Goal: Browse casually

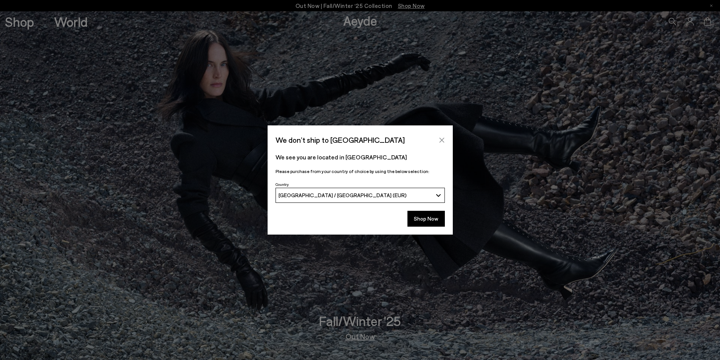
click at [440, 141] on icon "Close" at bounding box center [442, 140] width 6 height 6
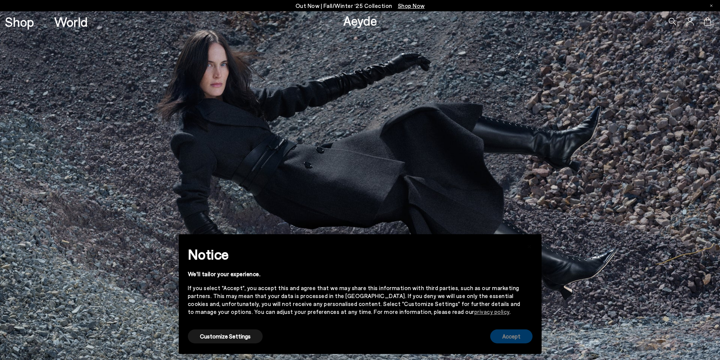
click at [498, 339] on button "Accept" at bounding box center [511, 337] width 42 height 14
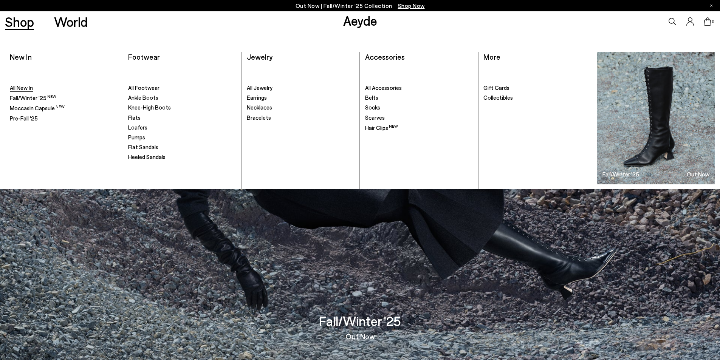
click at [19, 89] on span "All New In" at bounding box center [21, 87] width 23 height 7
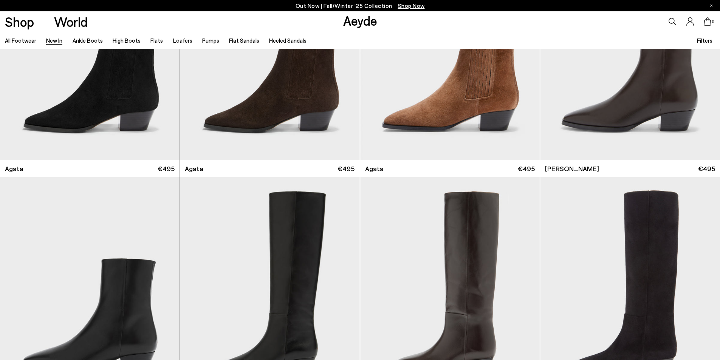
scroll to position [539, 0]
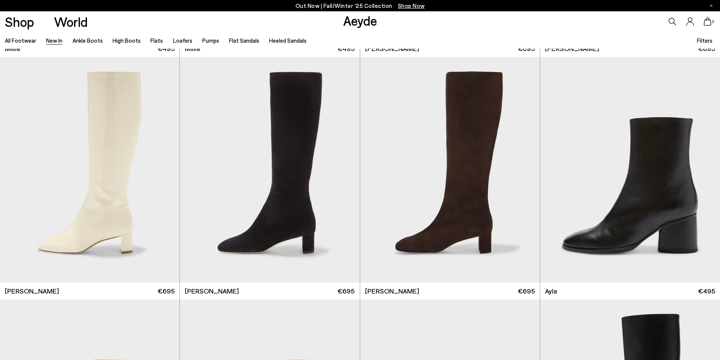
scroll to position [2425, 0]
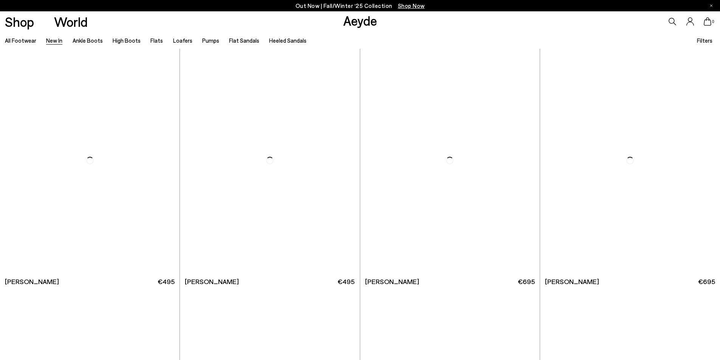
scroll to position [4250, 0]
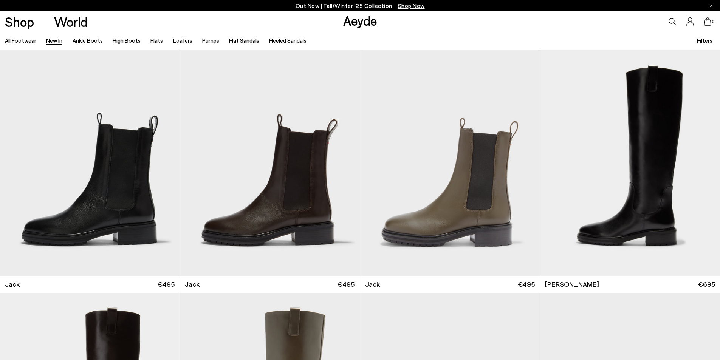
scroll to position [4862, 0]
